Goal: Information Seeking & Learning: Check status

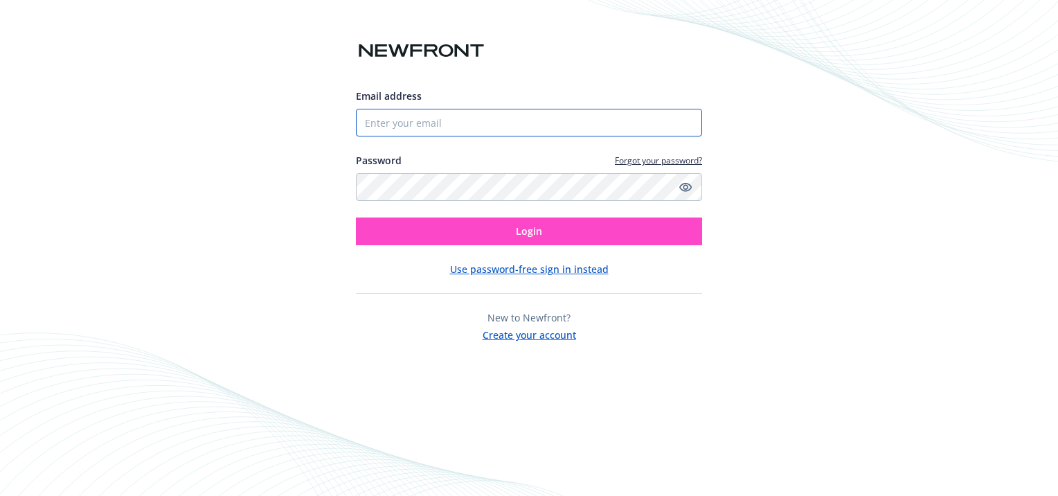
type input "[PERSON_NAME][EMAIL_ADDRESS][PERSON_NAME][DOMAIN_NAME]"
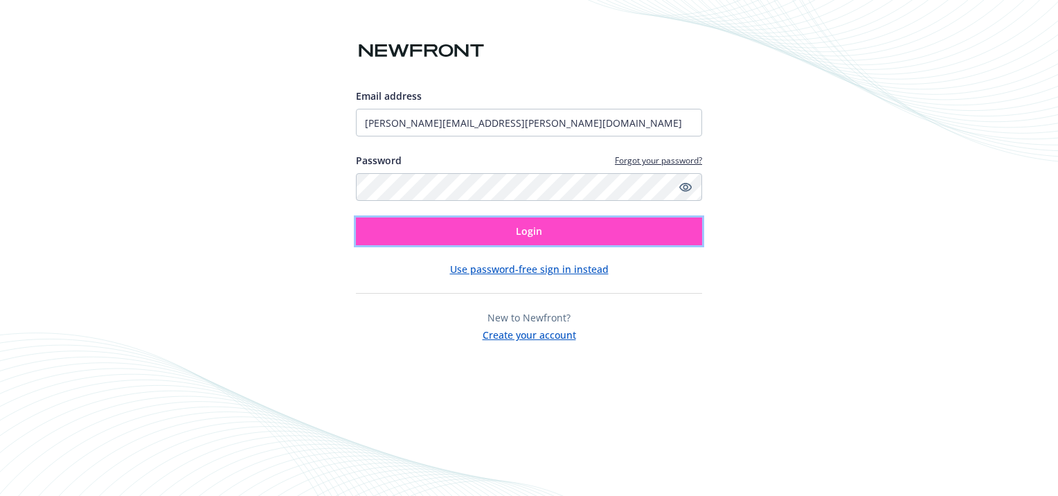
click at [517, 233] on span "Login" at bounding box center [529, 230] width 26 height 13
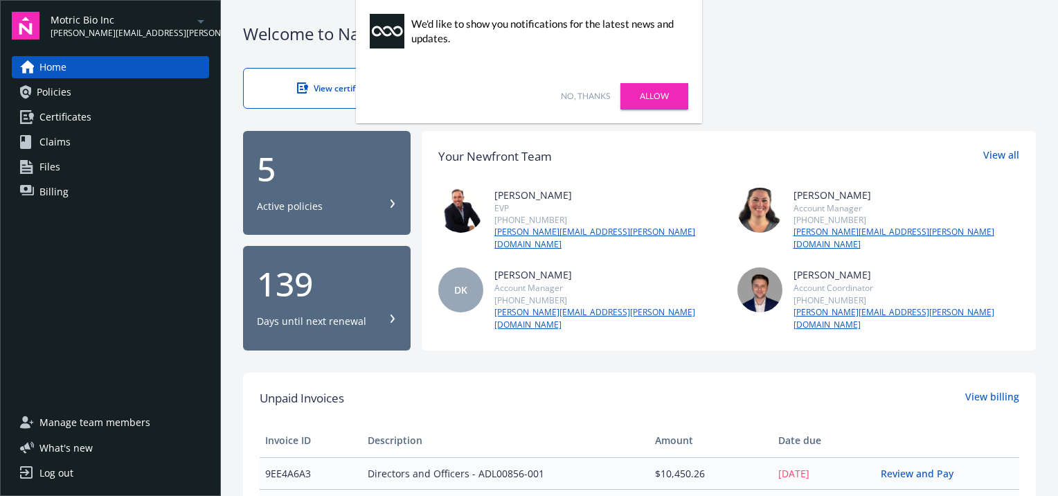
click at [305, 201] on div "Active policies" at bounding box center [290, 206] width 66 height 14
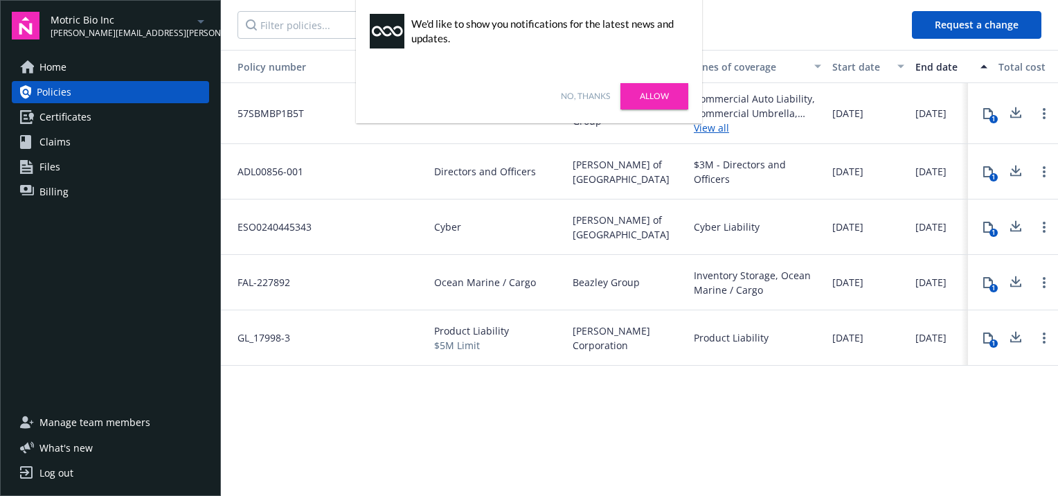
click at [570, 95] on link "No, thanks" at bounding box center [585, 96] width 49 height 12
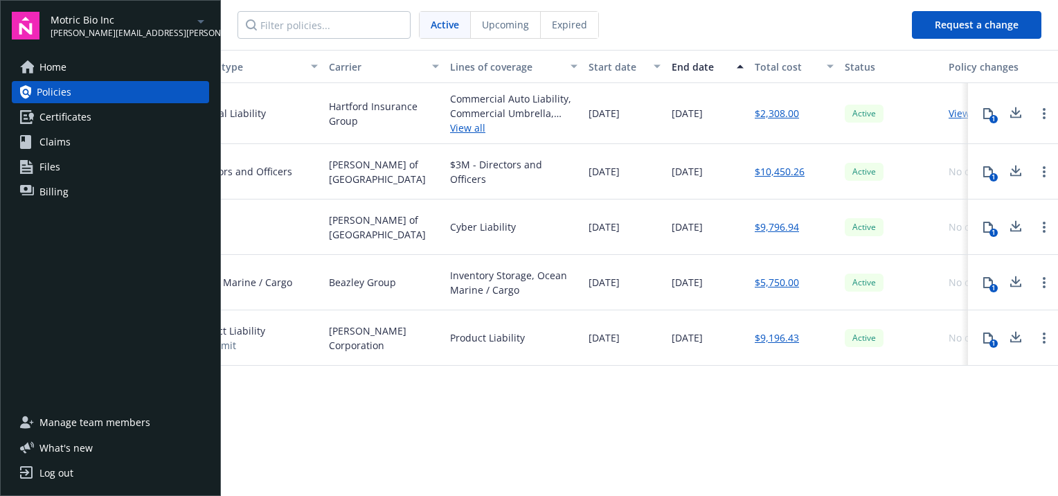
scroll to position [0, 305]
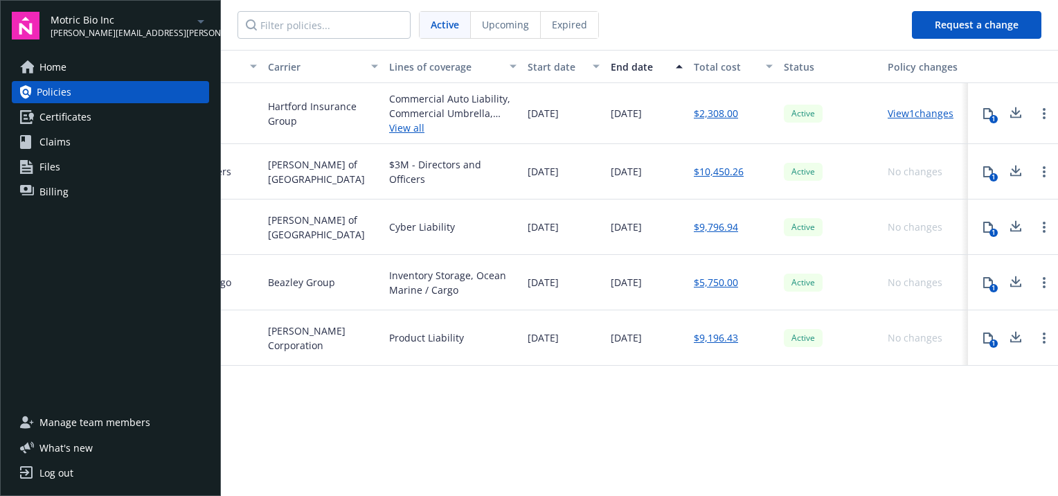
click at [515, 426] on div "Policy number Policy type Carrier Lines of coverage Start date End date Total c…" at bounding box center [639, 272] width 837 height 444
click at [564, 29] on span "Expired" at bounding box center [569, 24] width 35 height 15
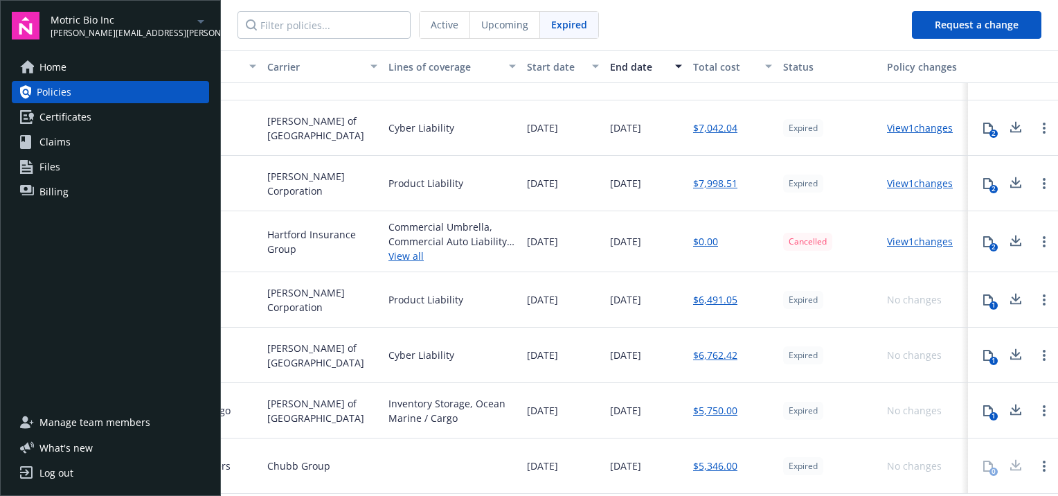
scroll to position [104, 316]
click at [431, 438] on div at bounding box center [452, 465] width 138 height 55
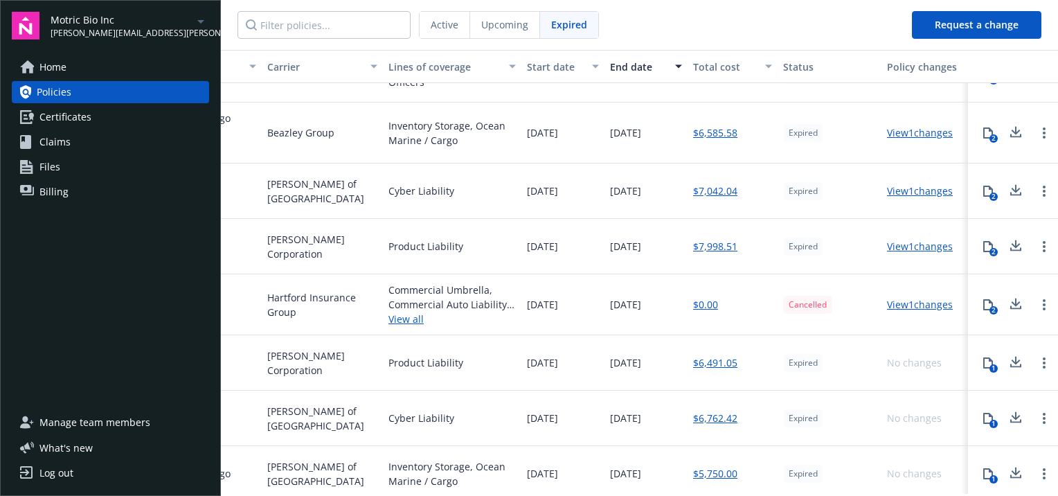
scroll to position [0, 316]
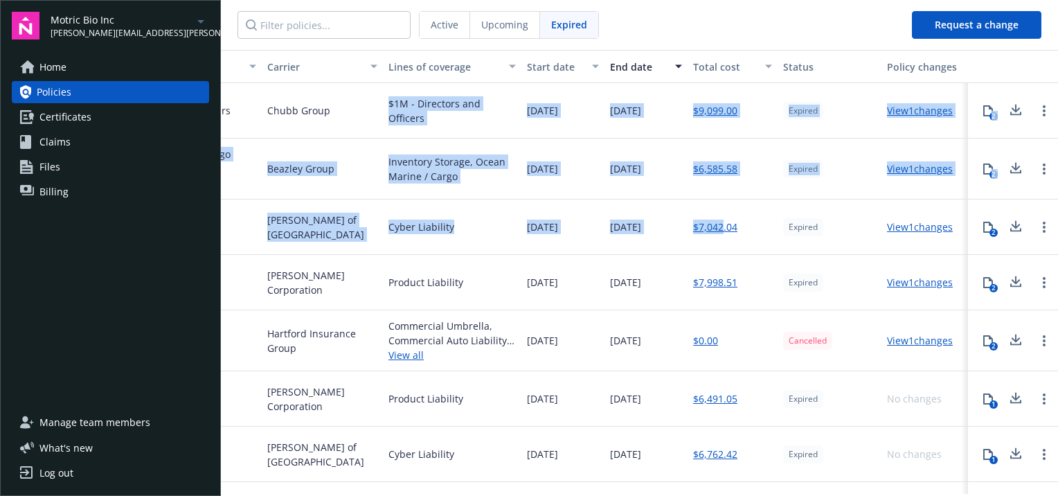
drag, startPoint x: 376, startPoint y: 108, endPoint x: 712, endPoint y: 196, distance: 347.1
click at [712, 196] on div "8262-7640 Directors and Officers Chubb Group $1M - Directors and Officers 01/25…" at bounding box center [487, 332] width 1142 height 498
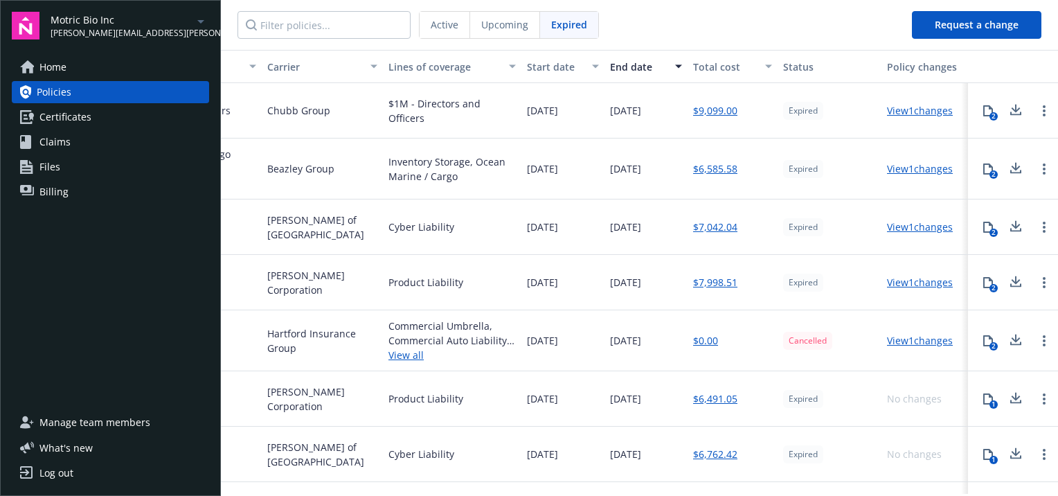
click at [346, 132] on div "Chubb Group" at bounding box center [322, 110] width 121 height 55
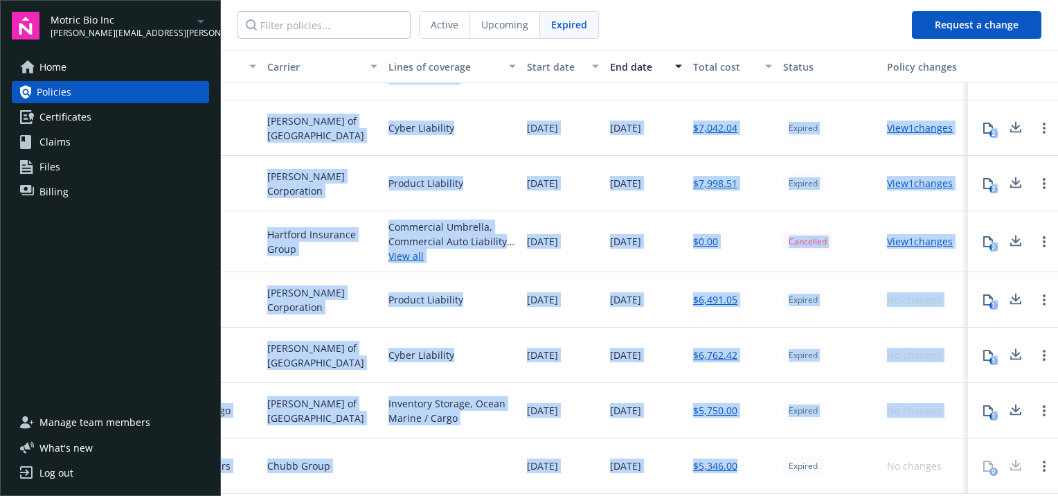
scroll to position [104, 316]
drag, startPoint x: 255, startPoint y: 111, endPoint x: 725, endPoint y: 469, distance: 590.8
click at [725, 469] on div "8262-7640 Directors and Officers Chubb Group $1M - Directors and Officers 01/25…" at bounding box center [487, 233] width 1142 height 498
copy div "Chubb Group $1M - Directors and Officers 01/25/2024 08/01/2025 $9,099.00 Expire…"
click at [479, 327] on div "Cyber Liability" at bounding box center [452, 354] width 138 height 55
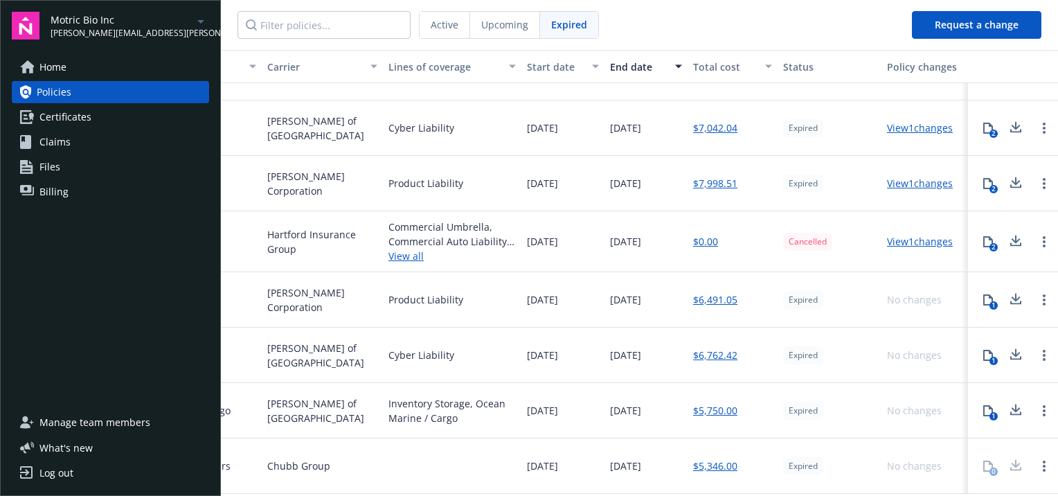
click at [121, 37] on span "[PERSON_NAME][EMAIL_ADDRESS][PERSON_NAME][DOMAIN_NAME]" at bounding box center [122, 33] width 142 height 12
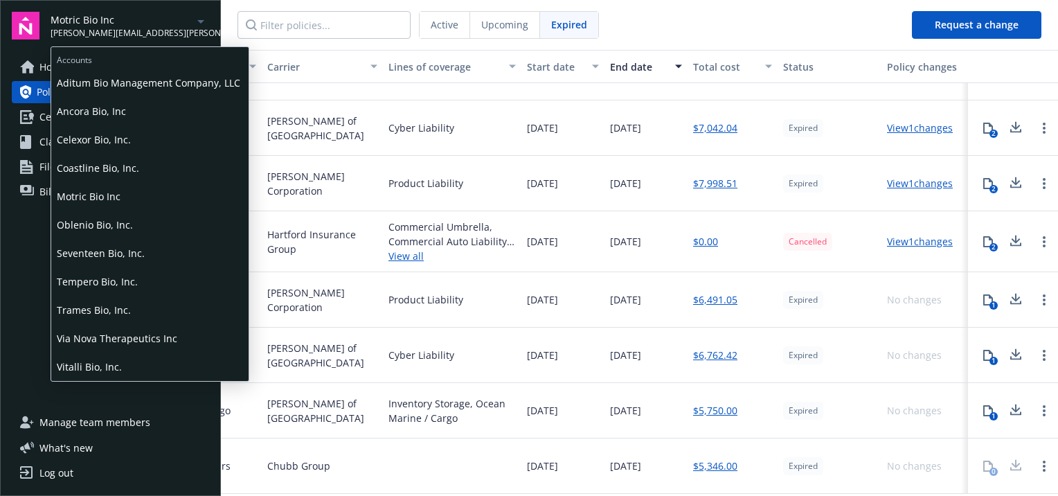
click at [81, 282] on span "Tempero Bio, Inc." at bounding box center [150, 281] width 186 height 28
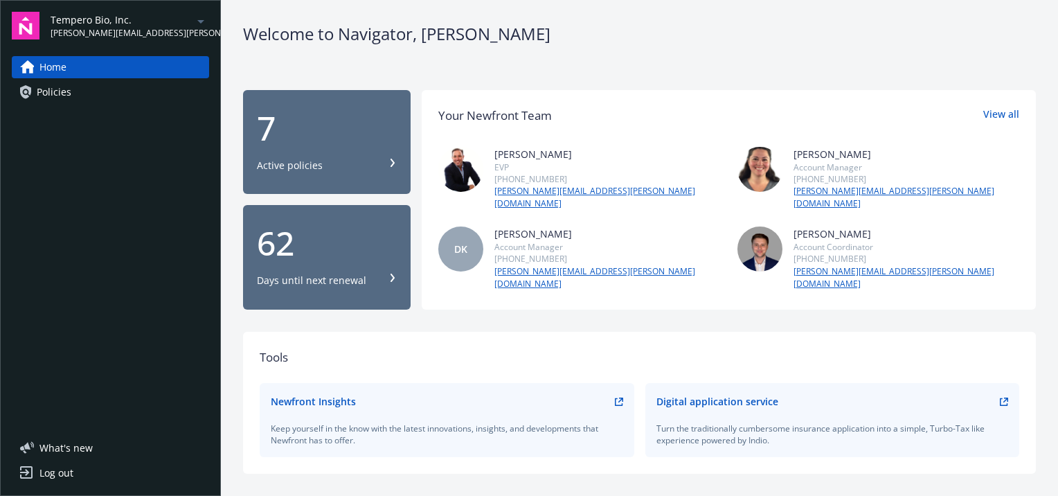
click at [336, 168] on button "7 Active policies" at bounding box center [327, 142] width 168 height 105
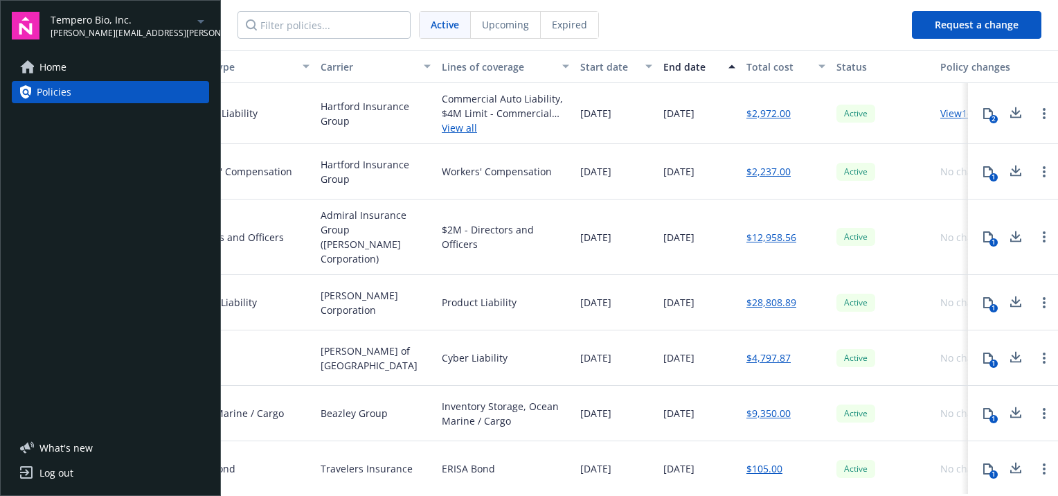
scroll to position [0, 305]
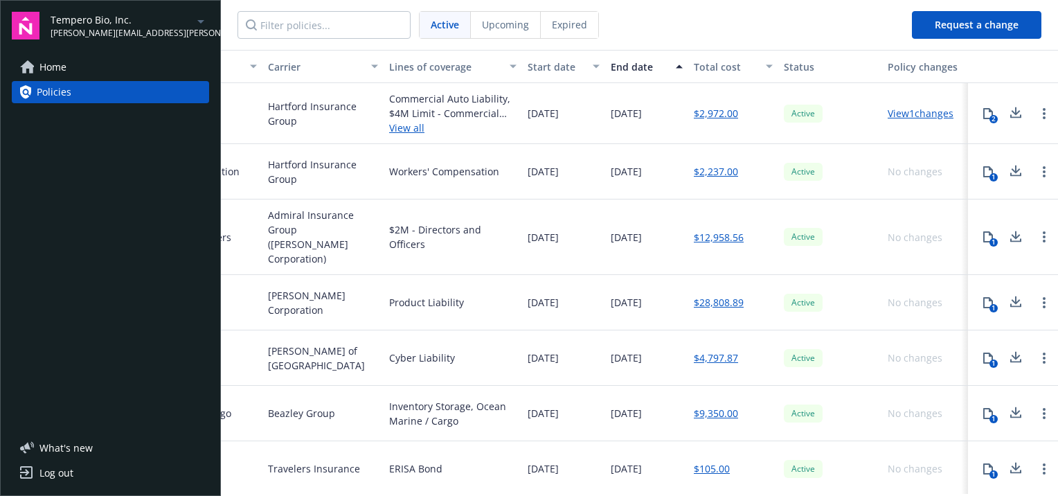
click at [562, 34] on div "Expired" at bounding box center [569, 25] width 57 height 26
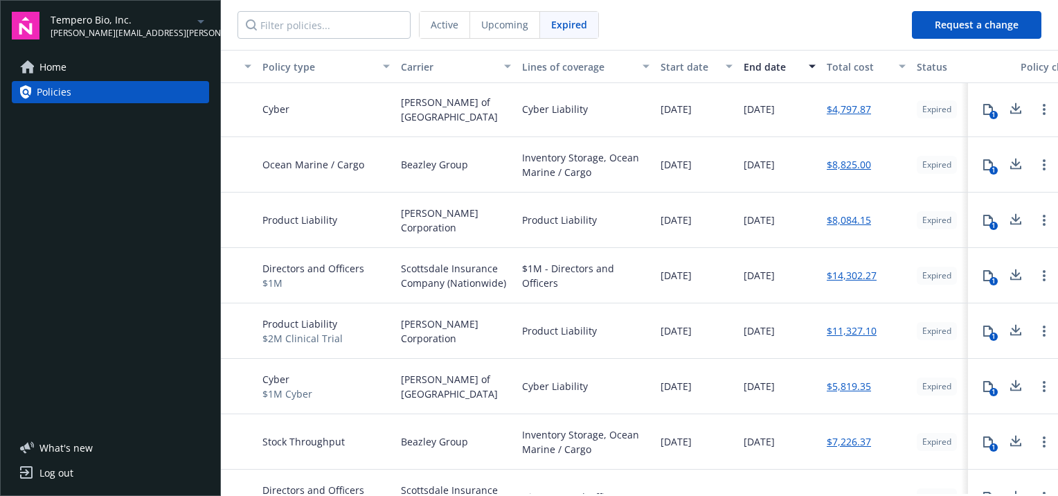
scroll to position [0, 172]
click at [1043, 112] on icon "Open options" at bounding box center [1044, 110] width 3 height 11
click at [786, 11] on nav "Active Upcoming Expired" at bounding box center [561, 25] width 680 height 50
